Goal: Task Accomplishment & Management: Complete application form

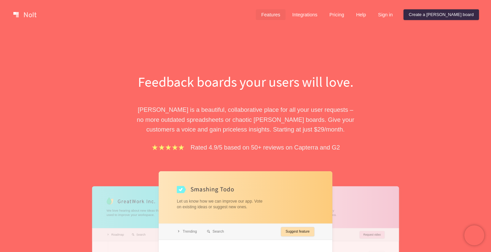
click at [285, 15] on link "Features" at bounding box center [271, 14] width 30 height 11
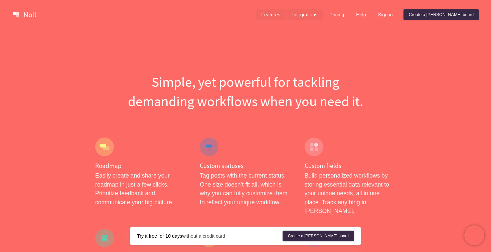
click at [322, 19] on link "Integrations" at bounding box center [305, 14] width 36 height 11
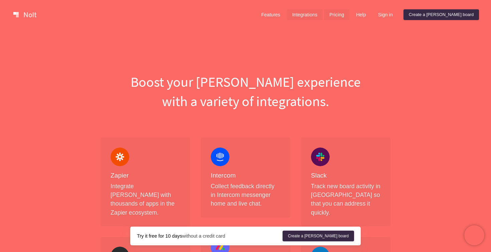
click at [349, 17] on link "Pricing" at bounding box center [336, 14] width 25 height 11
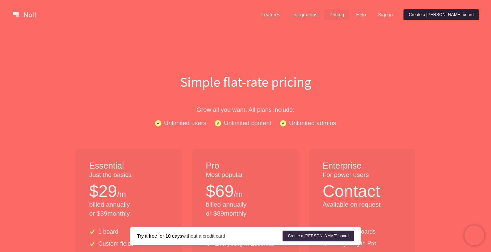
click at [443, 17] on link "Create a [PERSON_NAME] board" at bounding box center [440, 14] width 75 height 11
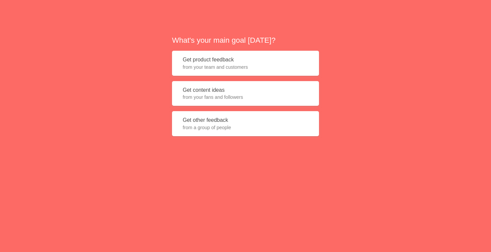
click at [249, 58] on button "Get product feedback from your team and customers" at bounding box center [245, 63] width 147 height 25
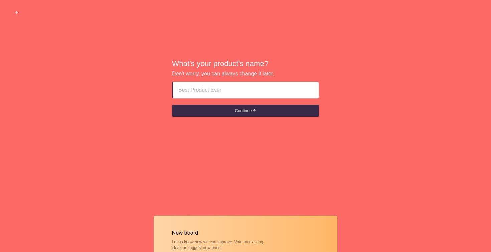
click at [220, 91] on input at bounding box center [245, 90] width 135 height 16
click at [207, 92] on input at bounding box center [245, 90] width 135 height 16
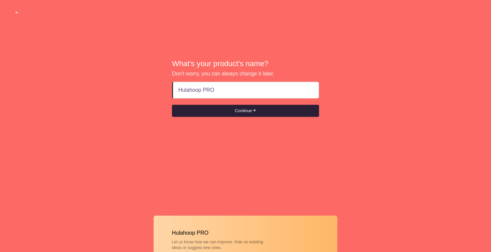
click at [232, 111] on button "Continue" at bounding box center [245, 111] width 147 height 12
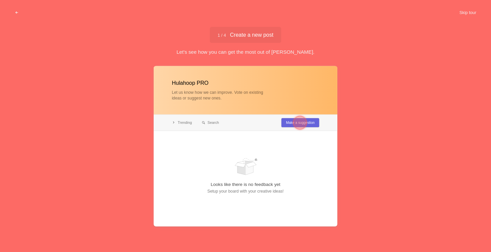
type input "Hulahoop PRO"
click at [296, 123] on div at bounding box center [299, 122] width 13 height 13
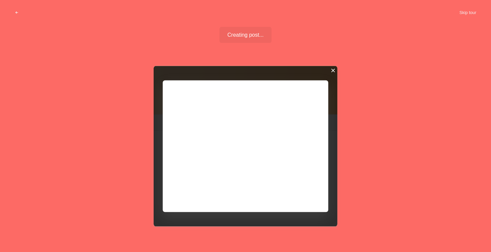
click at [333, 70] on div at bounding box center [332, 70] width 5 height 5
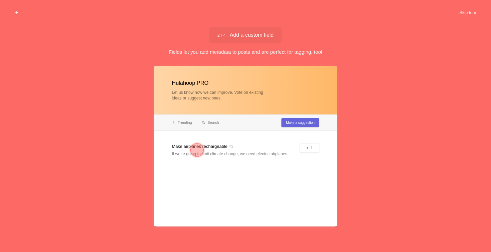
click at [293, 125] on div at bounding box center [246, 146] width 184 height 161
click at [199, 148] on div at bounding box center [196, 149] width 13 height 13
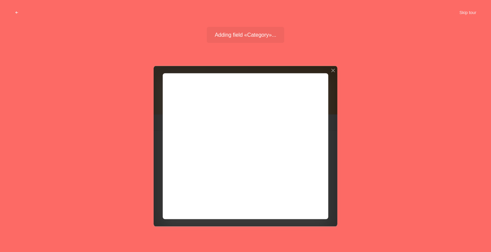
click at [303, 124] on div at bounding box center [246, 146] width 184 height 161
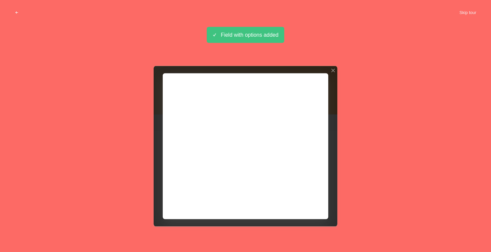
click at [273, 40] on div "Field with options added" at bounding box center [245, 35] width 77 height 16
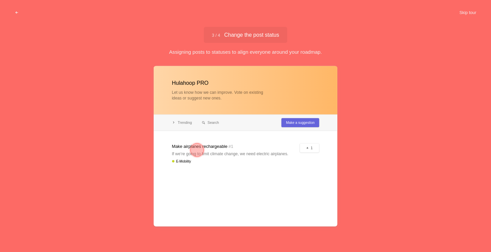
click at [195, 151] on div at bounding box center [196, 149] width 13 height 13
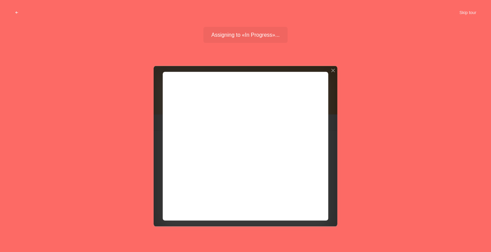
click at [308, 173] on div at bounding box center [246, 146] width 184 height 161
click at [307, 145] on div at bounding box center [246, 146] width 184 height 161
click at [305, 155] on div at bounding box center [246, 146] width 184 height 161
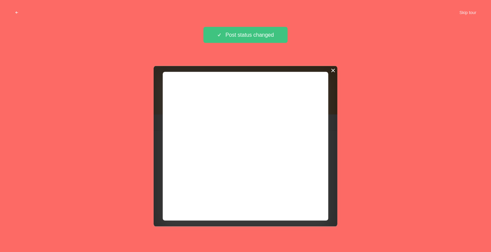
click at [333, 70] on div at bounding box center [332, 70] width 5 height 5
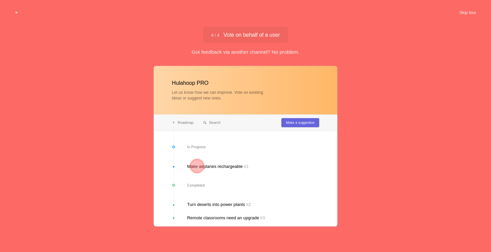
click at [196, 163] on div at bounding box center [196, 165] width 13 height 13
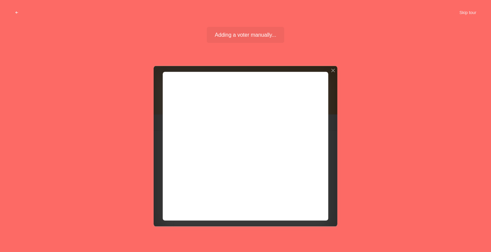
click at [311, 142] on div at bounding box center [246, 146] width 184 height 161
click at [299, 158] on div at bounding box center [246, 146] width 184 height 161
click at [332, 71] on div at bounding box center [332, 70] width 5 height 5
